Goal: Task Accomplishment & Management: Use online tool/utility

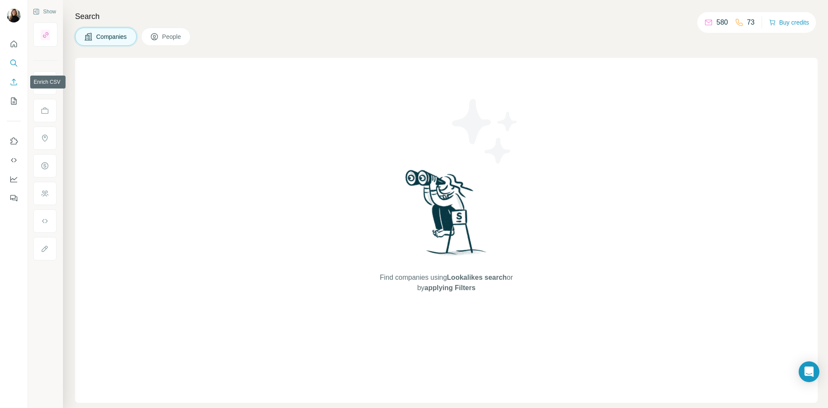
click at [13, 84] on icon "Enrich CSV" at bounding box center [13, 82] width 9 height 9
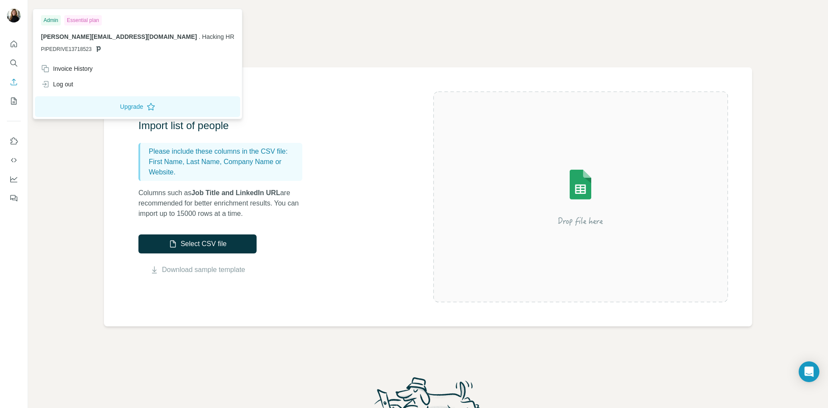
click at [70, 82] on div "Log out" at bounding box center [57, 84] width 32 height 9
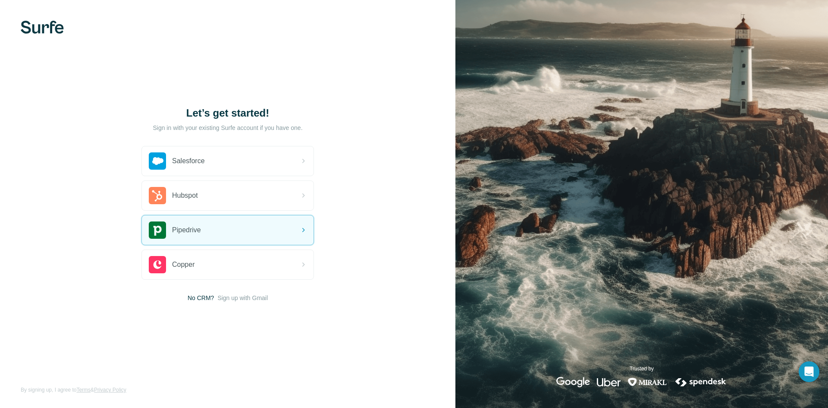
click at [285, 229] on div "Pipedrive" at bounding box center [228, 229] width 172 height 29
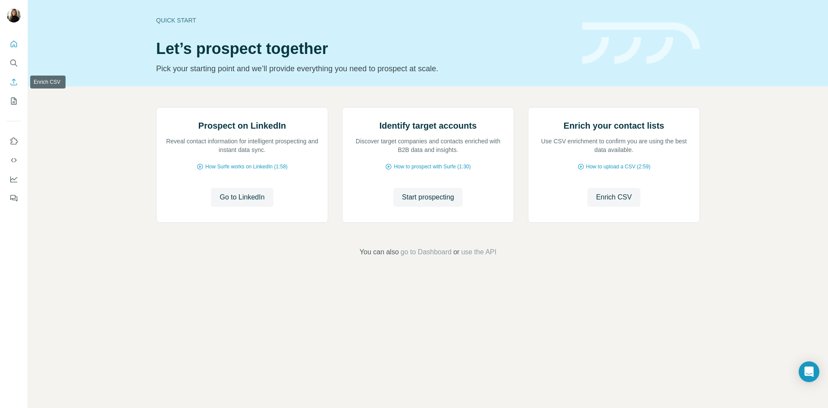
click at [15, 80] on icon "Enrich CSV" at bounding box center [13, 82] width 9 height 9
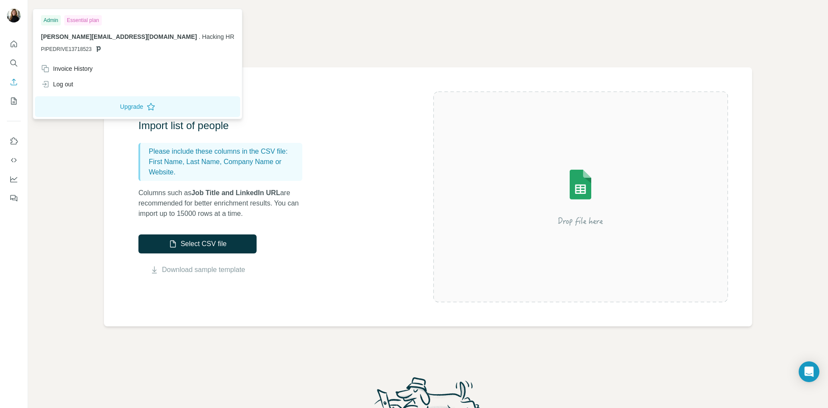
click at [63, 81] on div "Log out" at bounding box center [57, 84] width 32 height 9
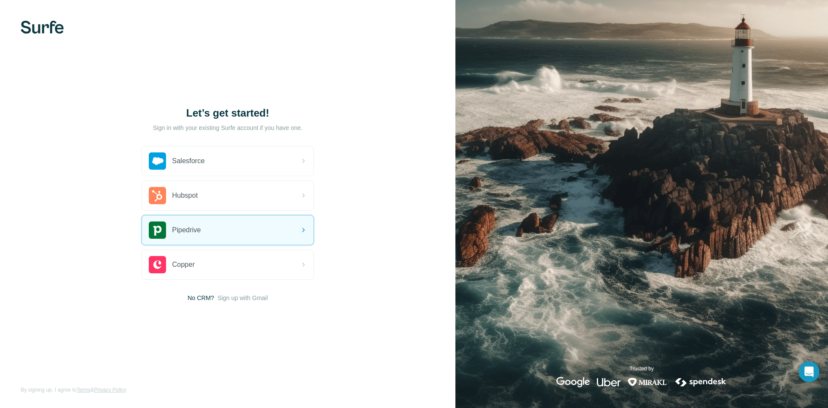
click at [205, 233] on div "Pipedrive" at bounding box center [228, 229] width 172 height 29
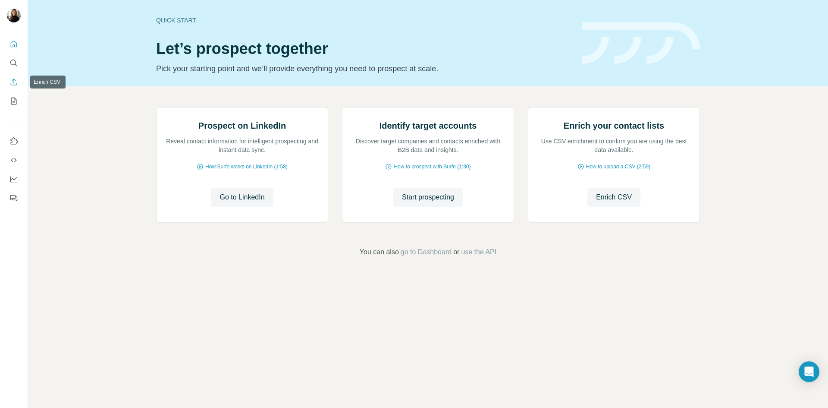
click at [13, 82] on icon "Enrich CSV" at bounding box center [13, 82] width 9 height 9
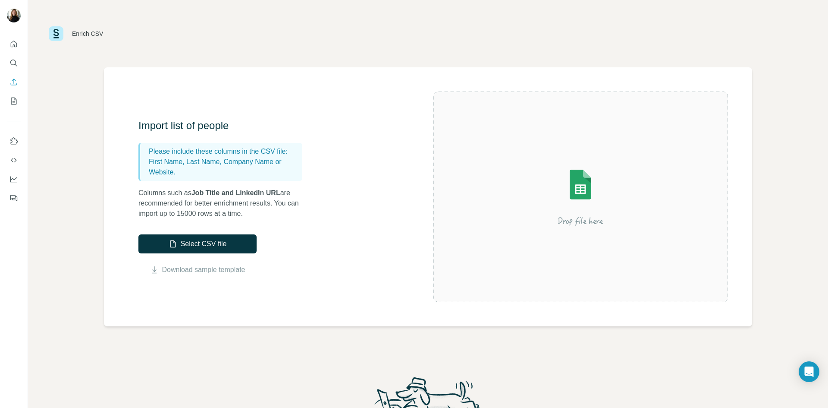
click at [211, 246] on button "Select CSV file" at bounding box center [197, 243] width 118 height 19
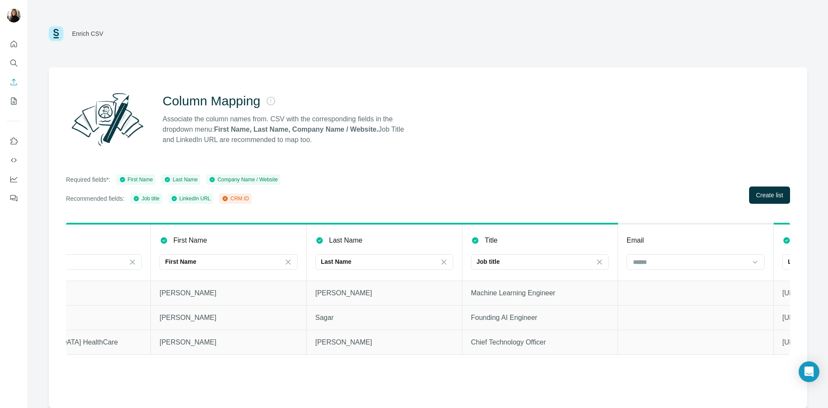
scroll to position [0, 211]
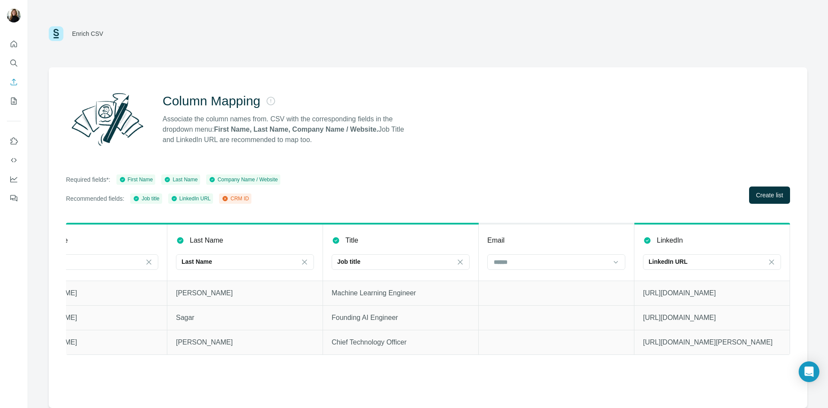
click at [583, 264] on input at bounding box center [551, 261] width 116 height 9
click at [525, 157] on div "Column Mapping Associate the column names from. CSV with the corresponding fiel…" at bounding box center [428, 237] width 759 height 340
click at [771, 195] on span "Create list" at bounding box center [769, 195] width 27 height 9
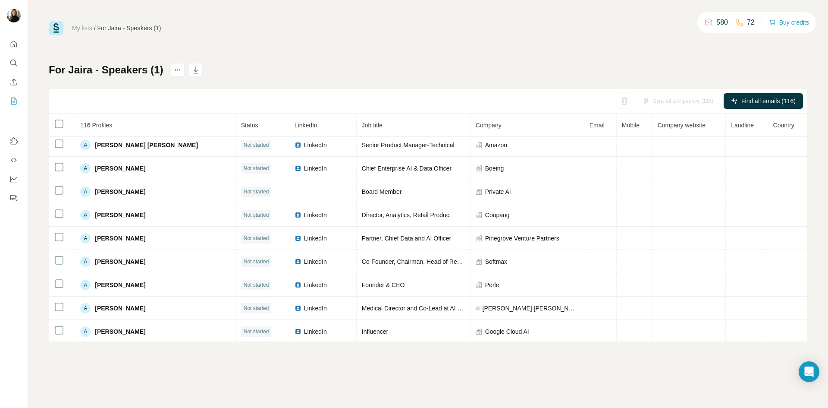
scroll to position [28, 0]
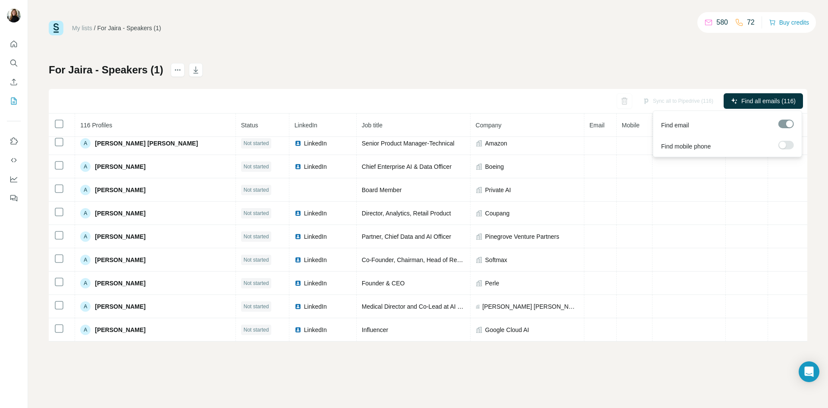
click at [788, 145] on label at bounding box center [787, 145] width 16 height 9
click at [783, 145] on label at bounding box center [787, 145] width 16 height 9
click at [752, 100] on span "Find all emails (116)" at bounding box center [769, 101] width 54 height 9
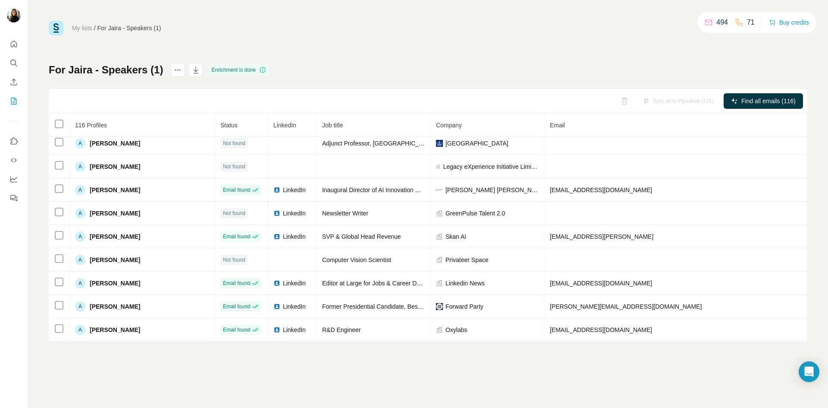
scroll to position [0, 0]
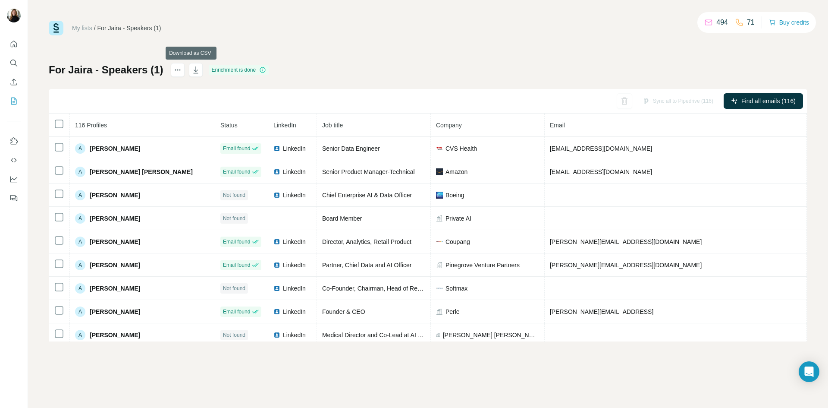
click at [227, 71] on div "Enrichment is done" at bounding box center [239, 70] width 60 height 10
click at [192, 67] on icon "button" at bounding box center [196, 70] width 9 height 9
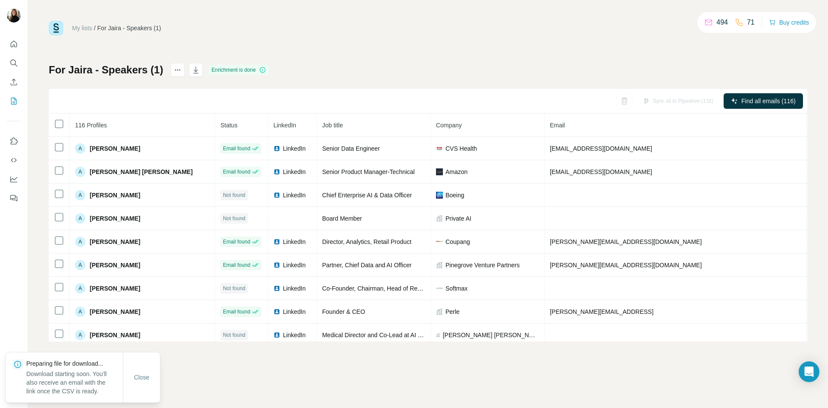
click at [189, 50] on div "My lists / For Jaira - Speakers (1) 494 71 Buy credits For Jaira - Speakers (1)…" at bounding box center [428, 181] width 759 height 321
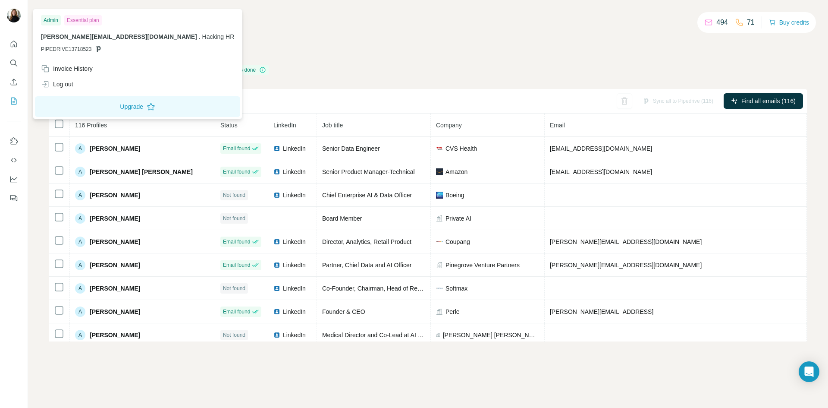
click at [14, 16] on img at bounding box center [14, 16] width 14 height 14
click at [54, 81] on div "Log out" at bounding box center [57, 84] width 32 height 9
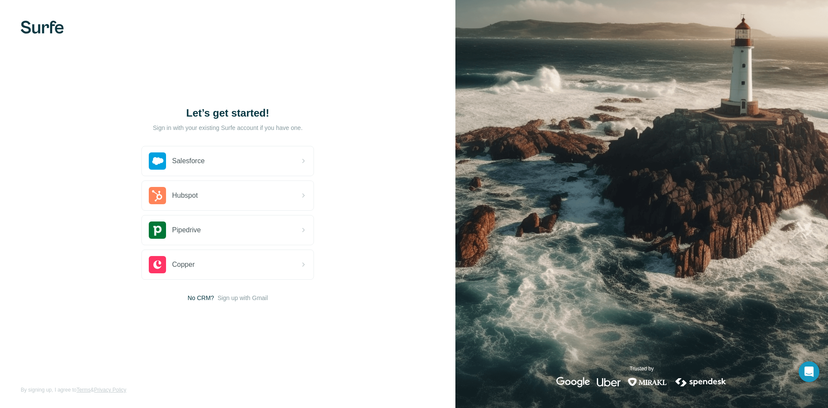
click at [253, 295] on span "Sign up with Gmail" at bounding box center [242, 297] width 50 height 9
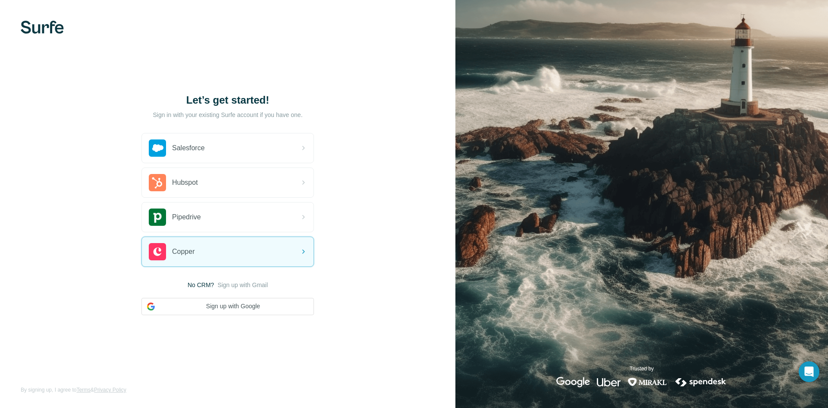
click at [236, 313] on button "Sign up with Google" at bounding box center [227, 306] width 173 height 17
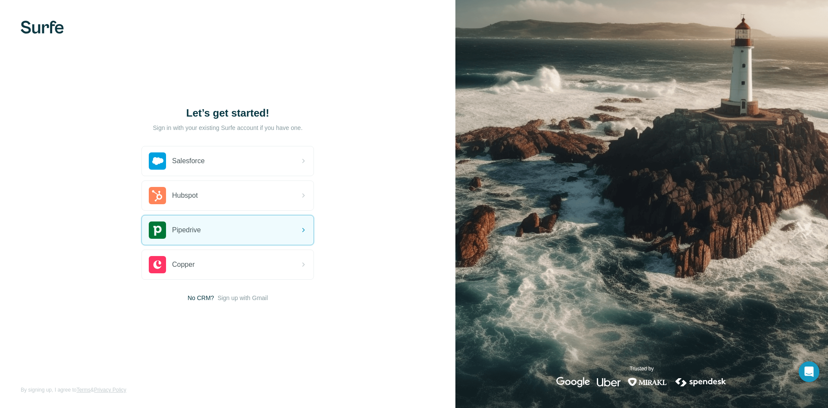
click at [239, 226] on div "Pipedrive" at bounding box center [228, 229] width 172 height 29
